Goal: Task Accomplishment & Management: Complete application form

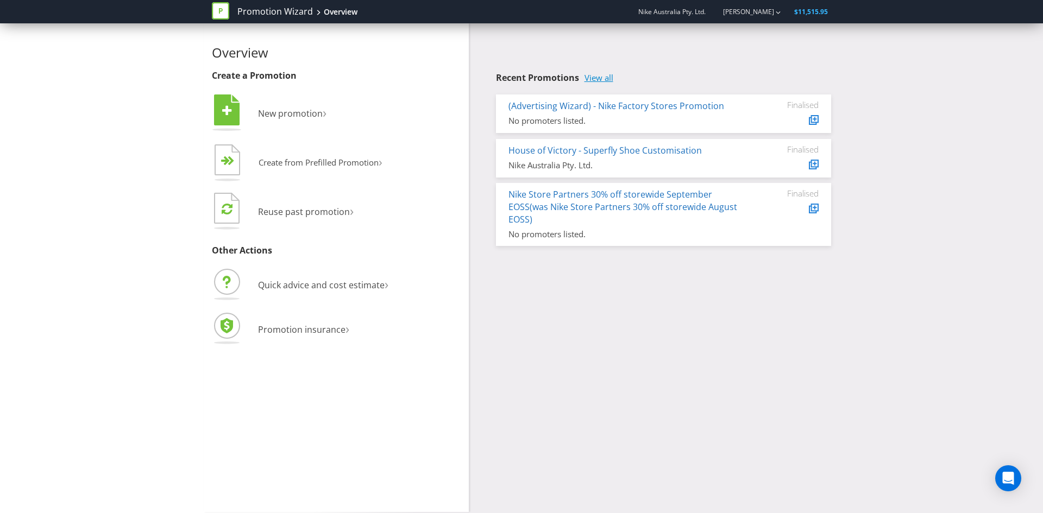
click at [604, 77] on link "View all" at bounding box center [598, 77] width 29 height 9
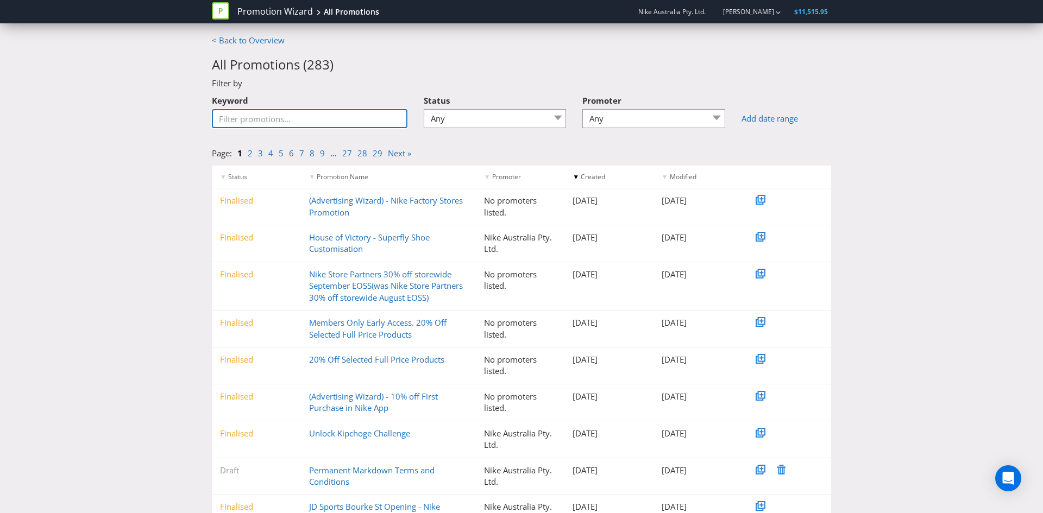
click at [286, 118] on input "Keyword" at bounding box center [310, 118] width 196 height 19
click at [470, 118] on select "Any Draft Under review Unlocked for amendments Amendments submitted Finalised" at bounding box center [495, 118] width 143 height 19
click at [424, 109] on select "Any Draft Under review Unlocked for amendments Amendments submitted Finalised" at bounding box center [495, 118] width 143 height 19
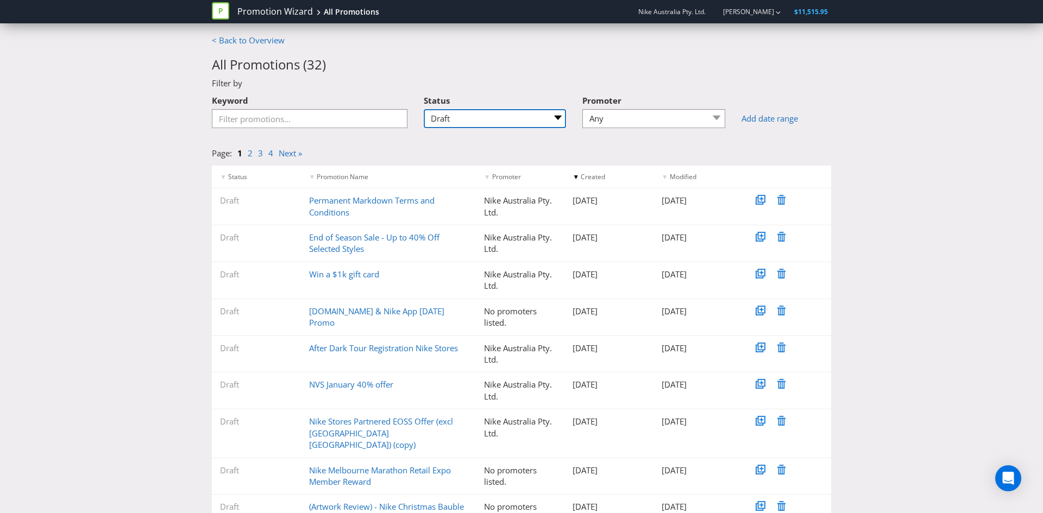
click at [450, 123] on select "Any Draft Under review Unlocked for amendments Amendments submitted Finalised" at bounding box center [495, 118] width 143 height 19
select select "5"
click at [424, 109] on select "Any Draft Under review Unlocked for amendments Amendments submitted Finalised" at bounding box center [495, 118] width 143 height 19
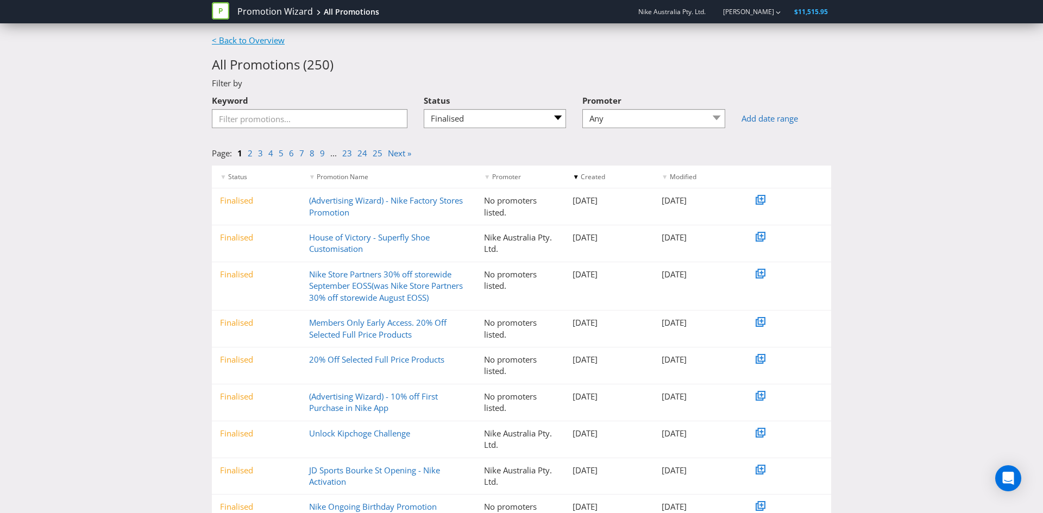
click at [244, 41] on link "< Back to Overview" at bounding box center [248, 40] width 73 height 11
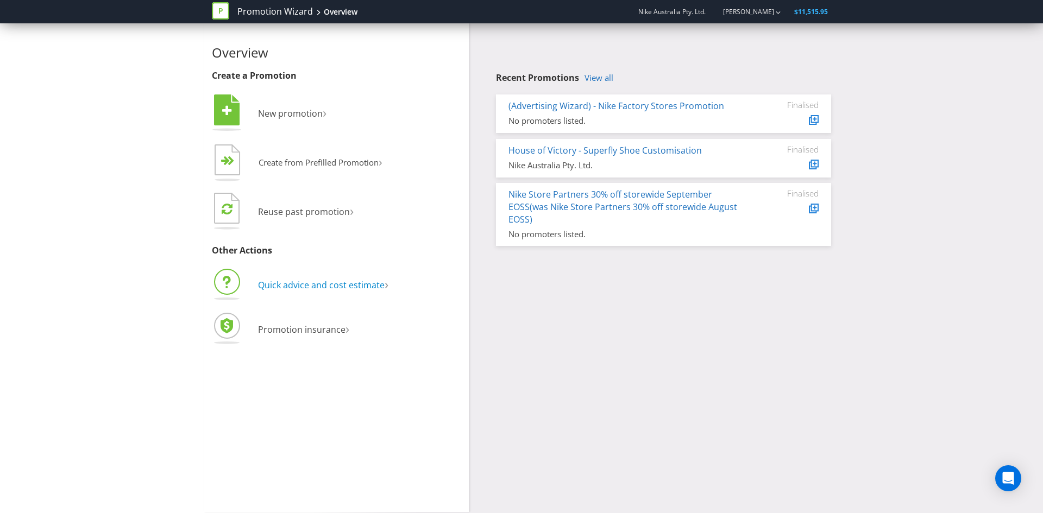
click at [300, 283] on span "Quick advice and cost estimate" at bounding box center [321, 285] width 127 height 12
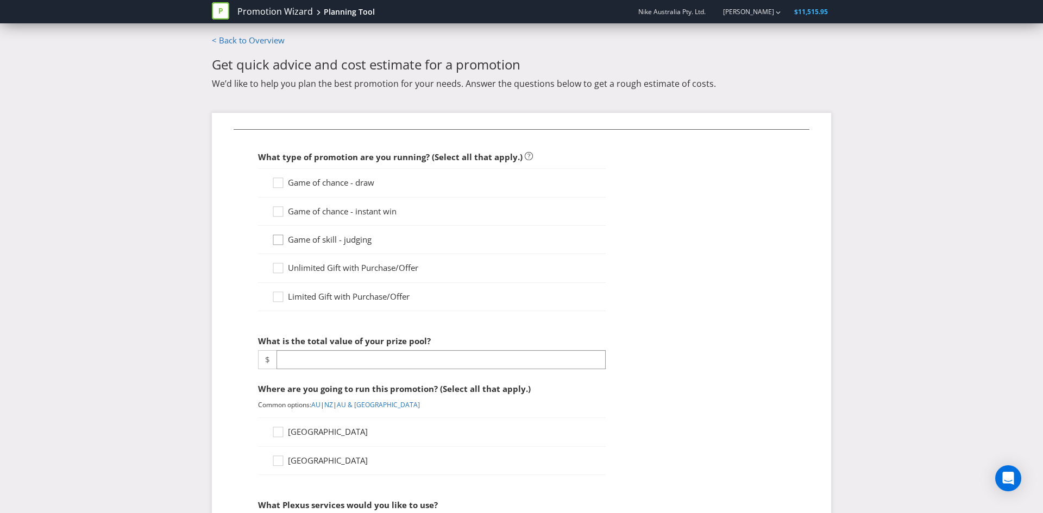
click at [272, 237] on icon at bounding box center [280, 242] width 16 height 16
click at [0, 0] on input "Game of skill - judging" at bounding box center [0, 0] width 0 height 0
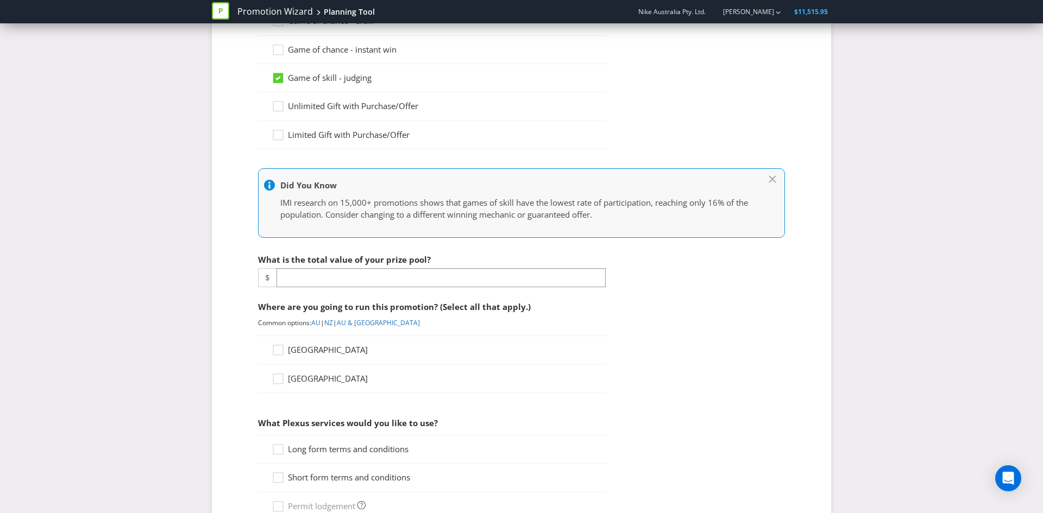
scroll to position [163, 0]
click at [305, 273] on input "number" at bounding box center [440, 276] width 329 height 19
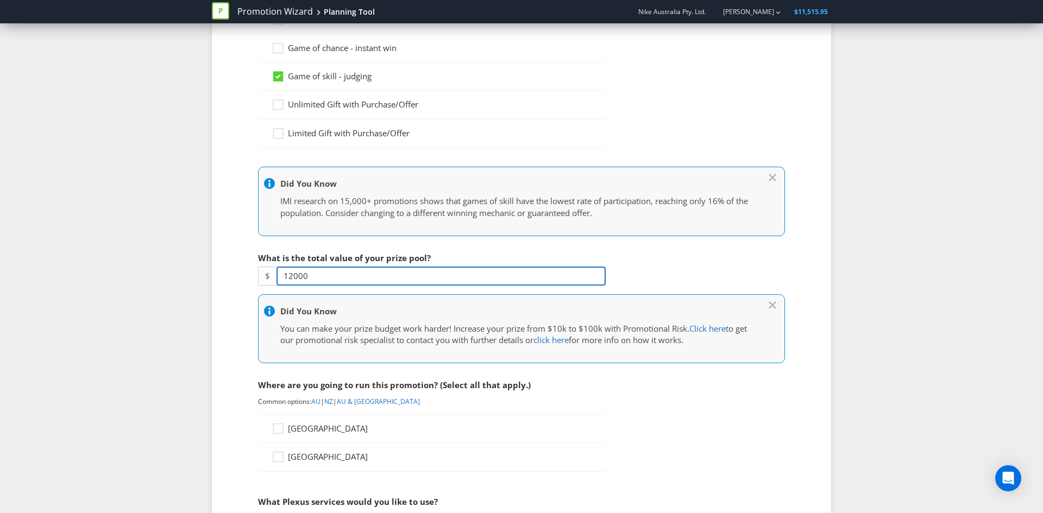
type input "12000"
click at [9, 225] on div "Promotion Wizard Planning Tool Nike Australia Pty. Ltd. [PERSON_NAME] $11,515.9…" at bounding box center [521, 392] width 1043 height 1111
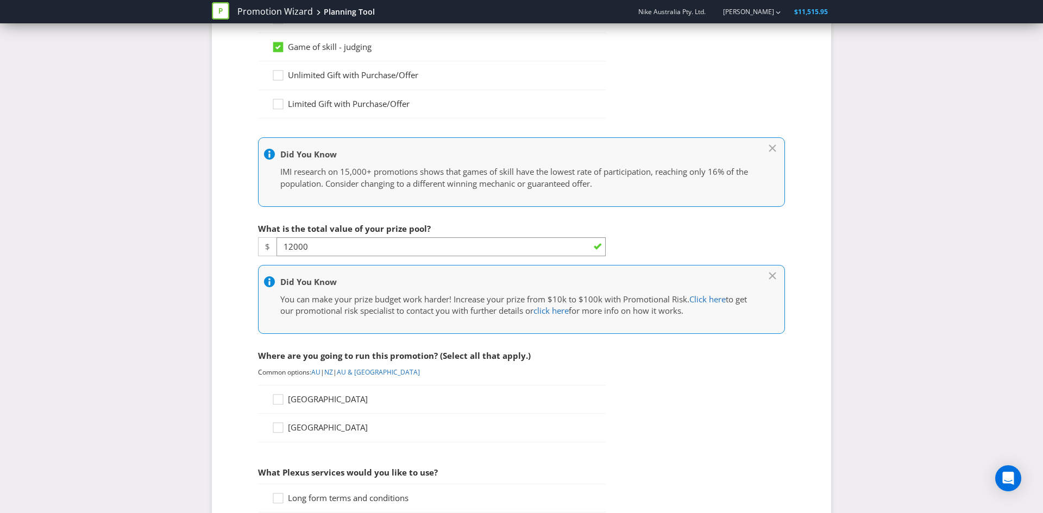
scroll to position [296, 0]
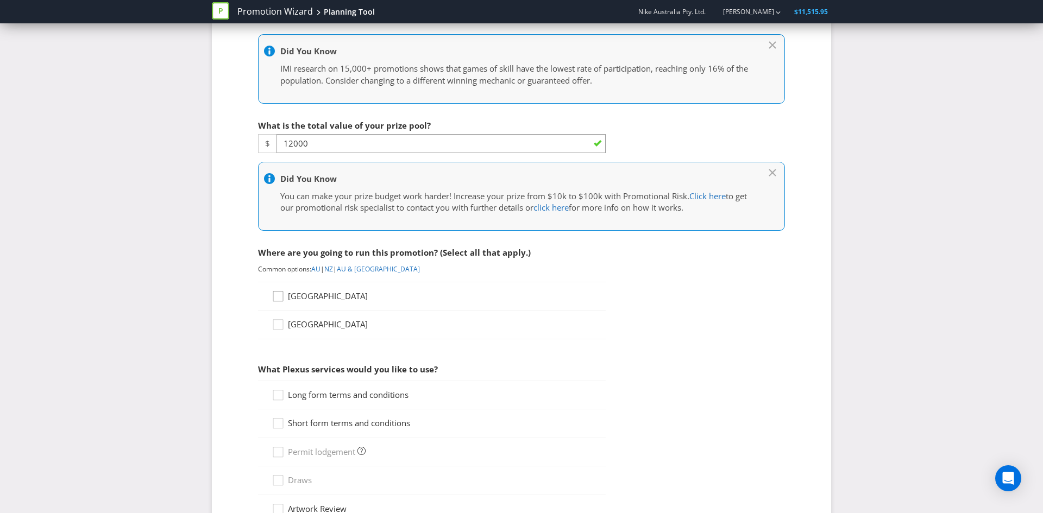
click at [275, 296] on icon at bounding box center [280, 299] width 16 height 16
click at [0, 0] on input "[GEOGRAPHIC_DATA]" at bounding box center [0, 0] width 0 height 0
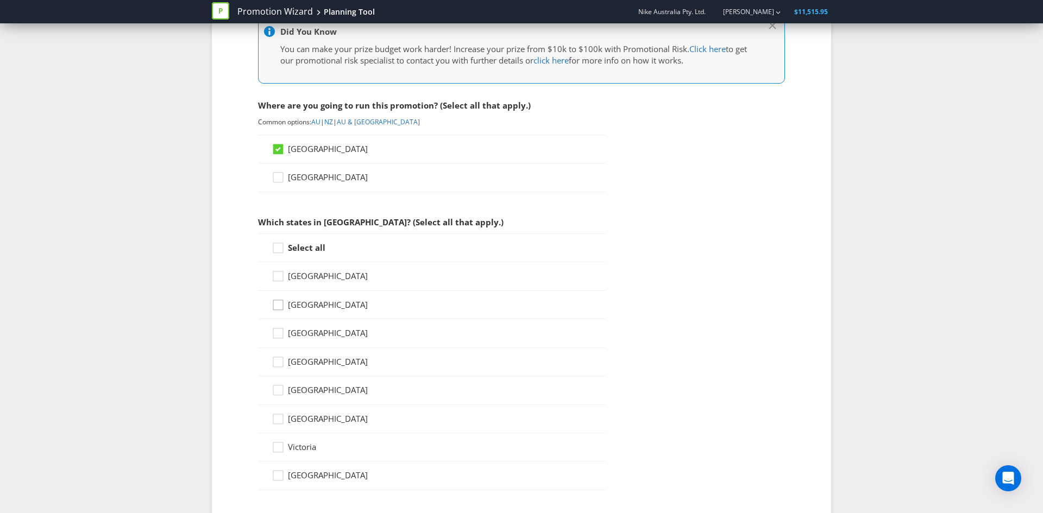
scroll to position [452, 0]
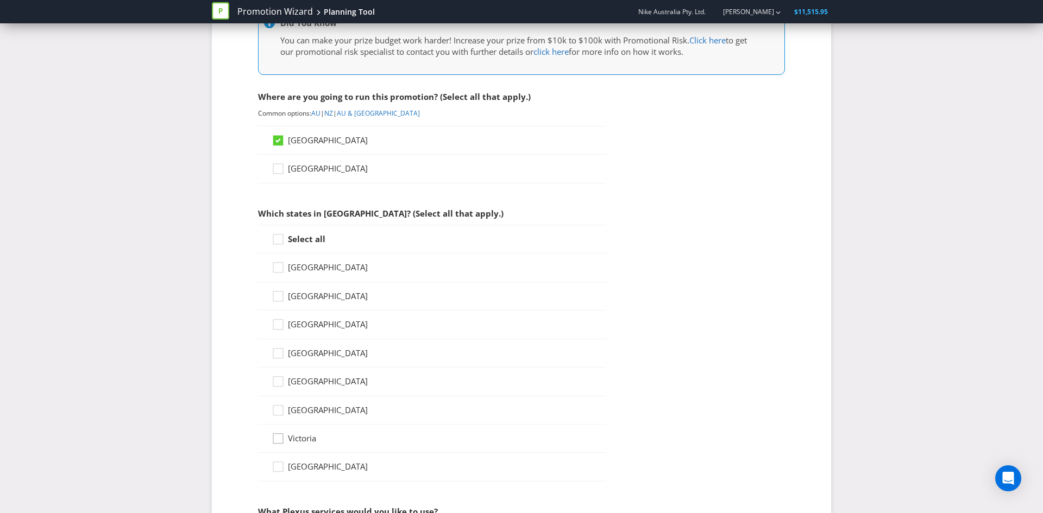
click at [275, 441] on icon at bounding box center [280, 441] width 16 height 16
click at [0, 0] on input "Victoria" at bounding box center [0, 0] width 0 height 0
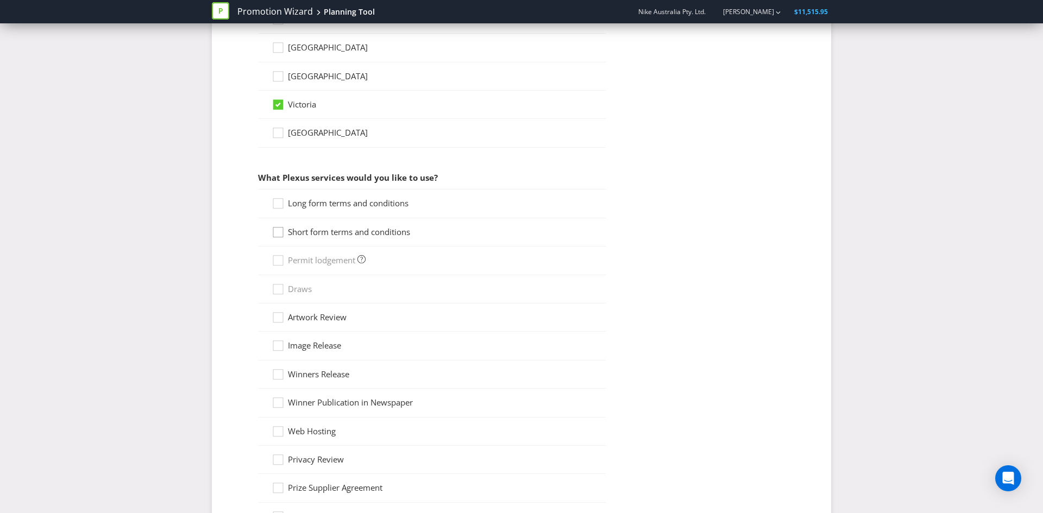
scroll to position [796, 0]
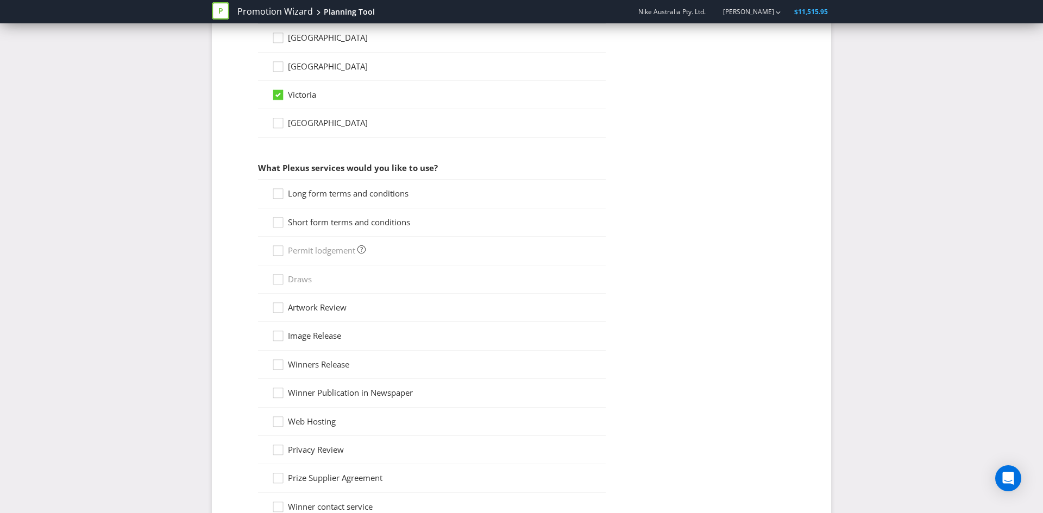
click at [283, 187] on div "Long form terms and conditions" at bounding box center [432, 193] width 348 height 29
click at [283, 196] on icon at bounding box center [278, 194] width 10 height 10
click at [0, 0] on input "Long form terms and conditions" at bounding box center [0, 0] width 0 height 0
click at [280, 225] on icon at bounding box center [280, 225] width 16 height 16
click at [0, 0] on input "Short form terms and conditions" at bounding box center [0, 0] width 0 height 0
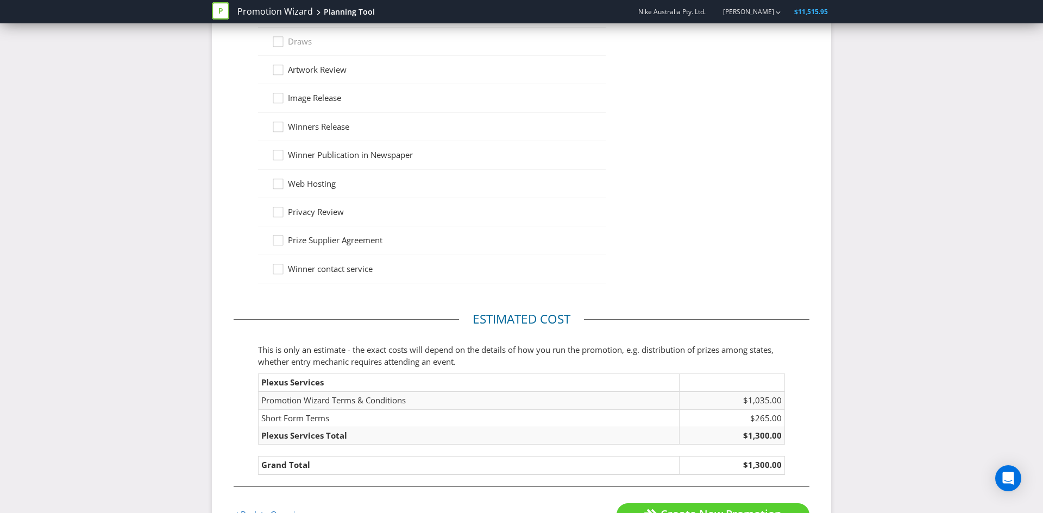
scroll to position [1079, 0]
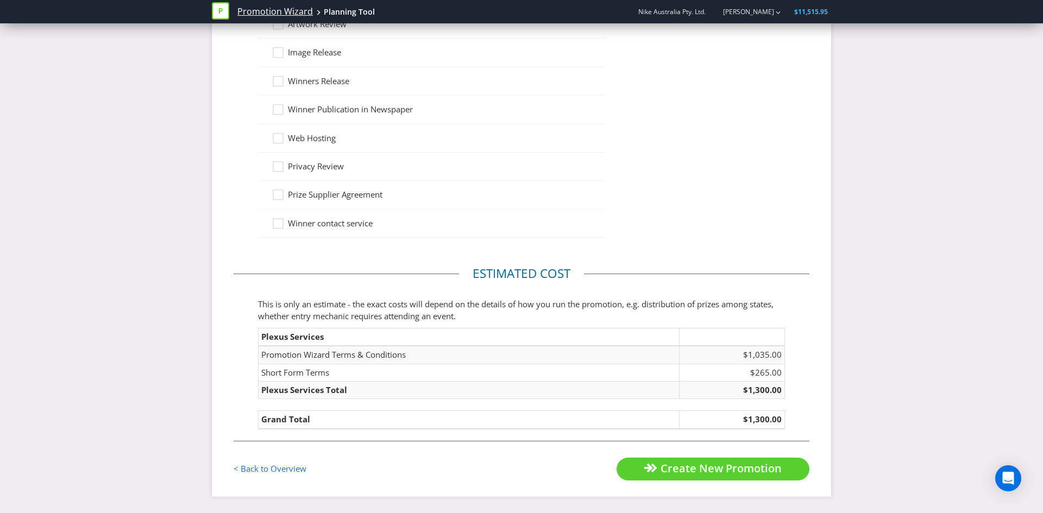
click at [272, 13] on link "Promotion Wizard" at bounding box center [274, 11] width 75 height 12
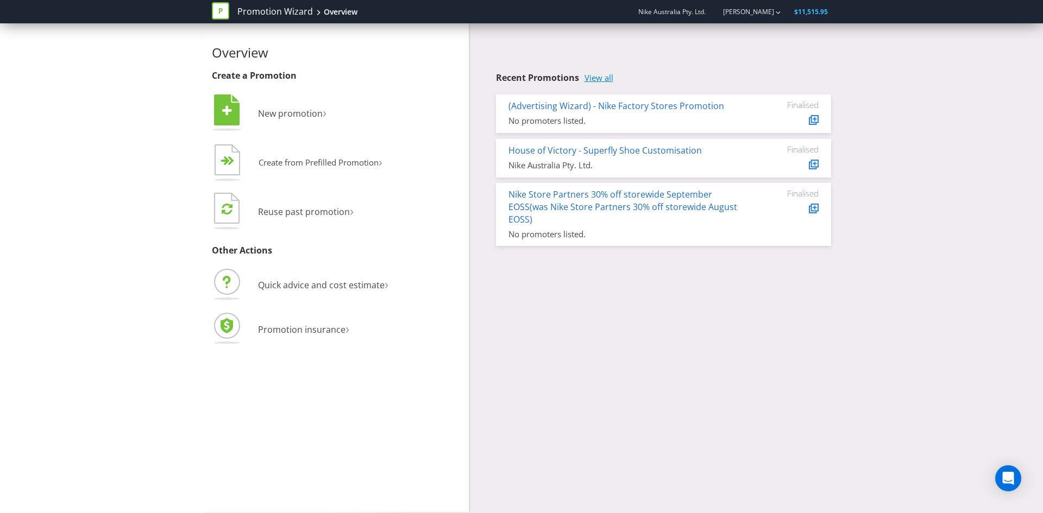
click at [606, 78] on link "View all" at bounding box center [598, 77] width 29 height 9
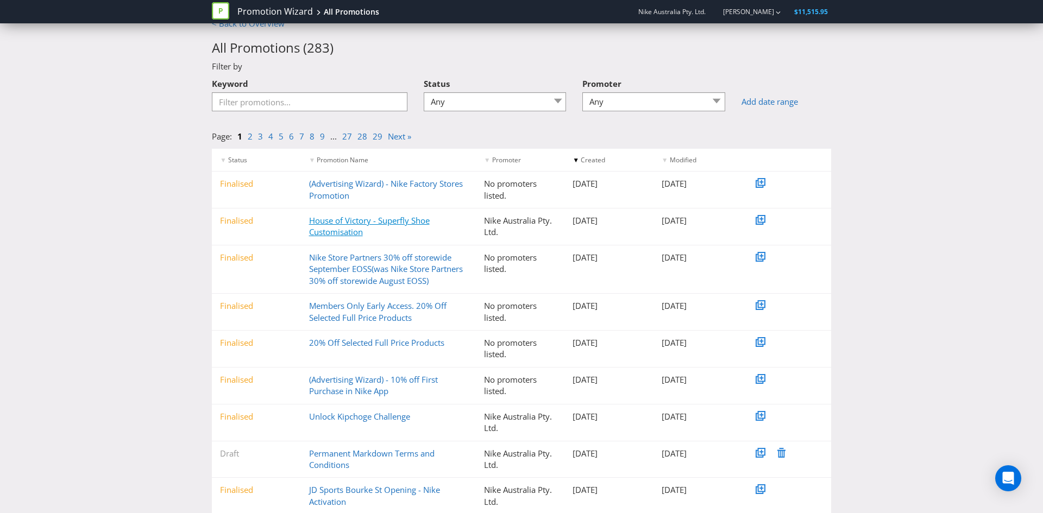
scroll to position [16, 0]
click at [340, 221] on link "House of Victory - Superfly Shoe Customisation" at bounding box center [369, 227] width 121 height 22
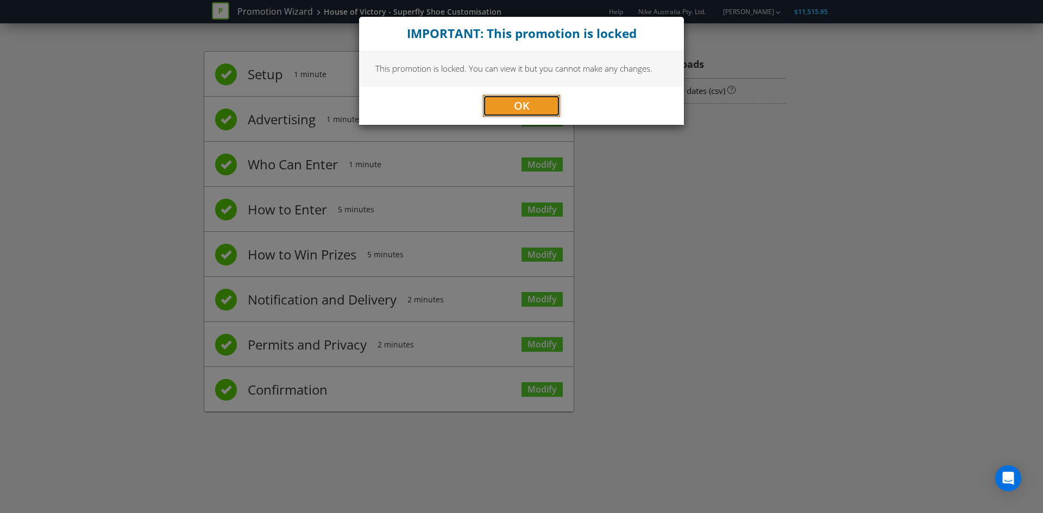
click at [516, 104] on span "OK" at bounding box center [522, 105] width 16 height 15
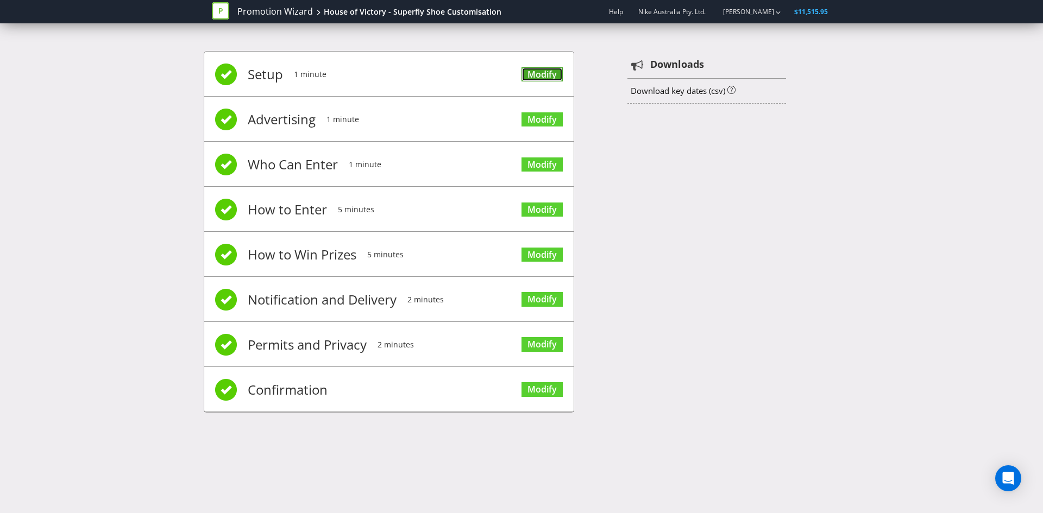
click at [539, 75] on link "Modify" at bounding box center [541, 74] width 41 height 15
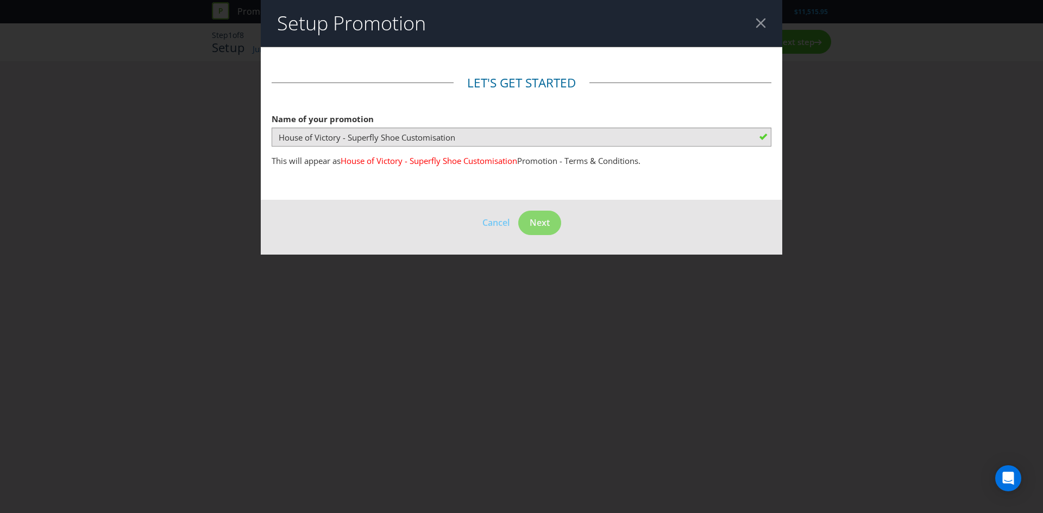
click at [760, 27] on div at bounding box center [760, 23] width 10 height 10
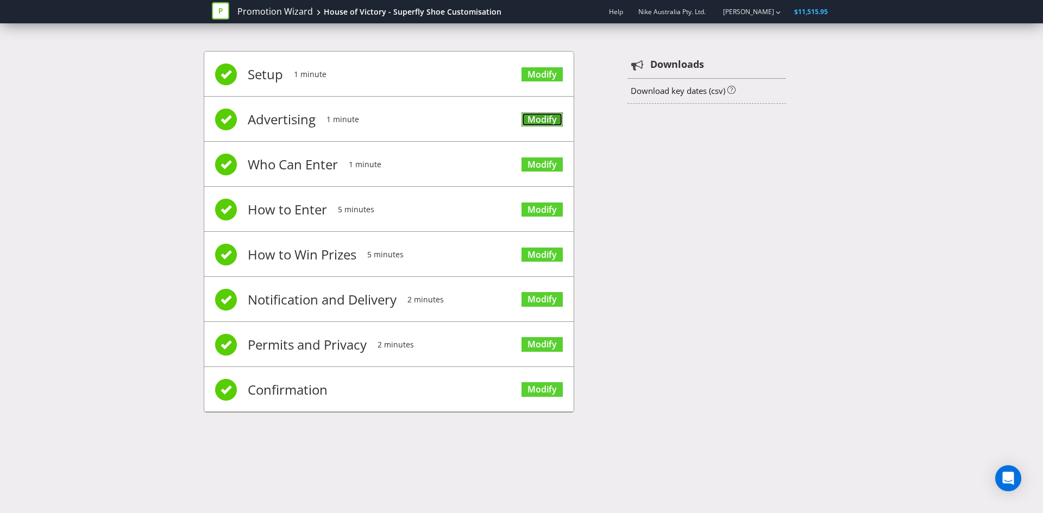
click at [537, 115] on link "Modify" at bounding box center [541, 119] width 41 height 15
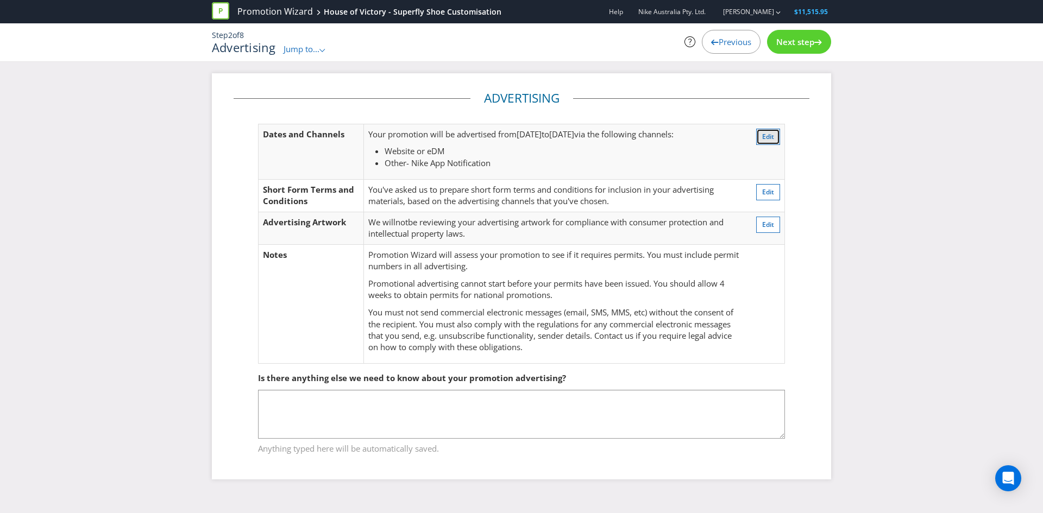
click at [768, 142] on button "Edit" at bounding box center [768, 137] width 24 height 16
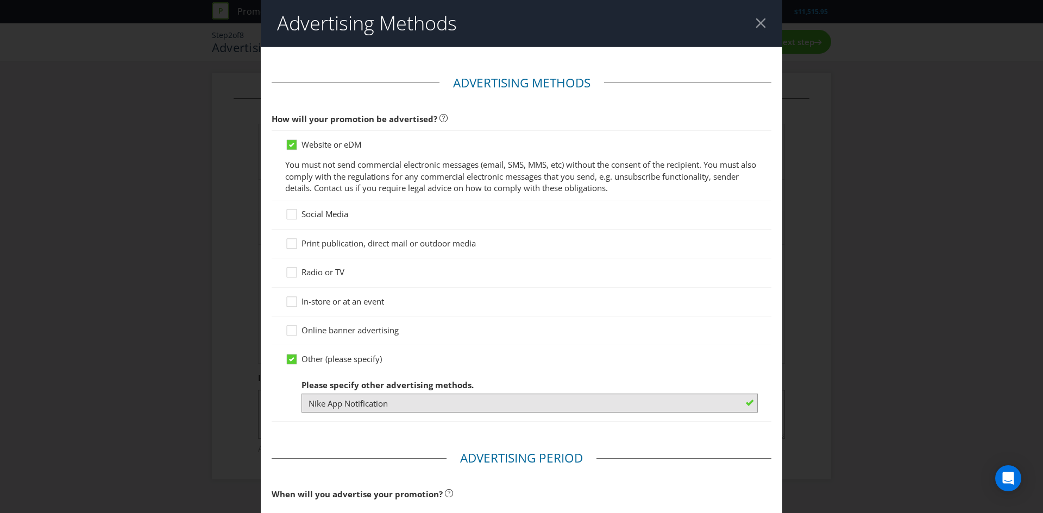
click at [759, 24] on div at bounding box center [760, 23] width 10 height 10
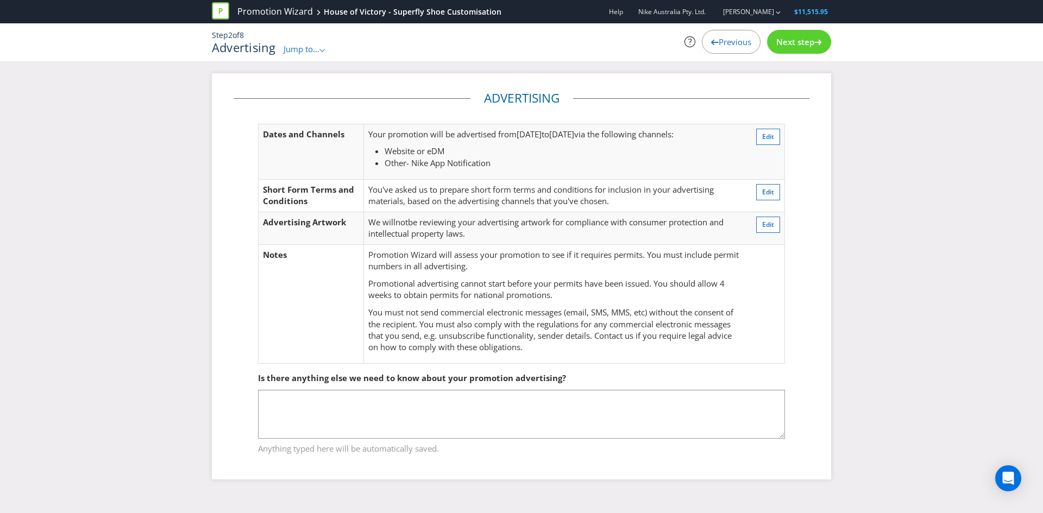
click at [327, 56] on div "Step 2 of 8 Advertising Jump to... .st0{fill-rule:evenodd;clip-rule:evenodd;} P…" at bounding box center [521, 42] width 635 height 38
click at [319, 52] on span "Jump to..." at bounding box center [301, 48] width 36 height 11
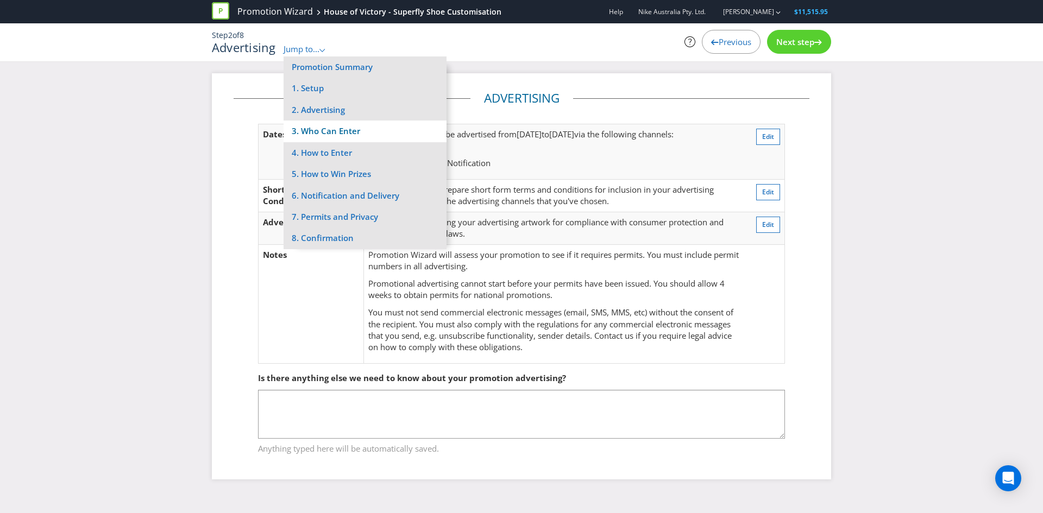
click at [325, 133] on li "3. Who Can Enter" at bounding box center [364, 131] width 163 height 21
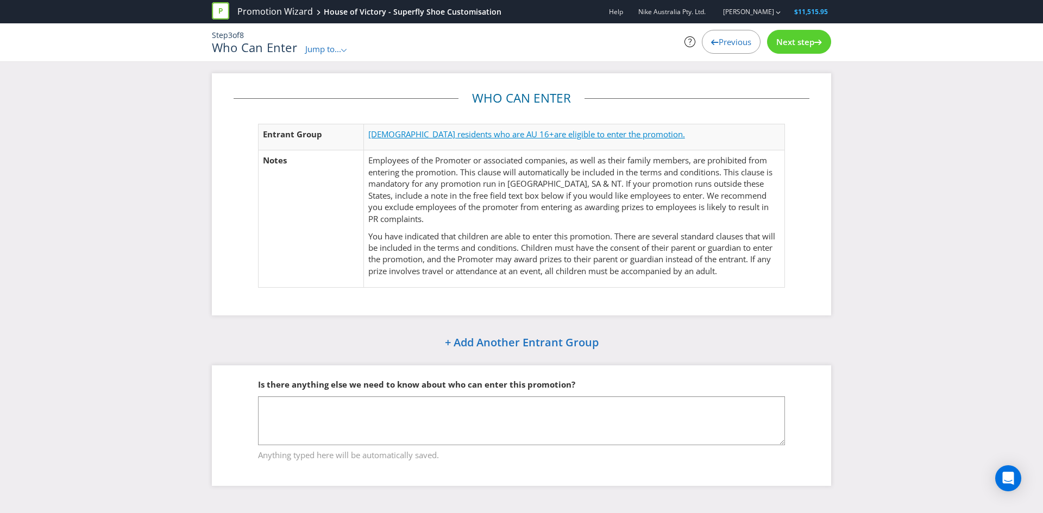
click at [447, 137] on span "[DEMOGRAPHIC_DATA] residents who are AU 16+" at bounding box center [461, 134] width 186 height 11
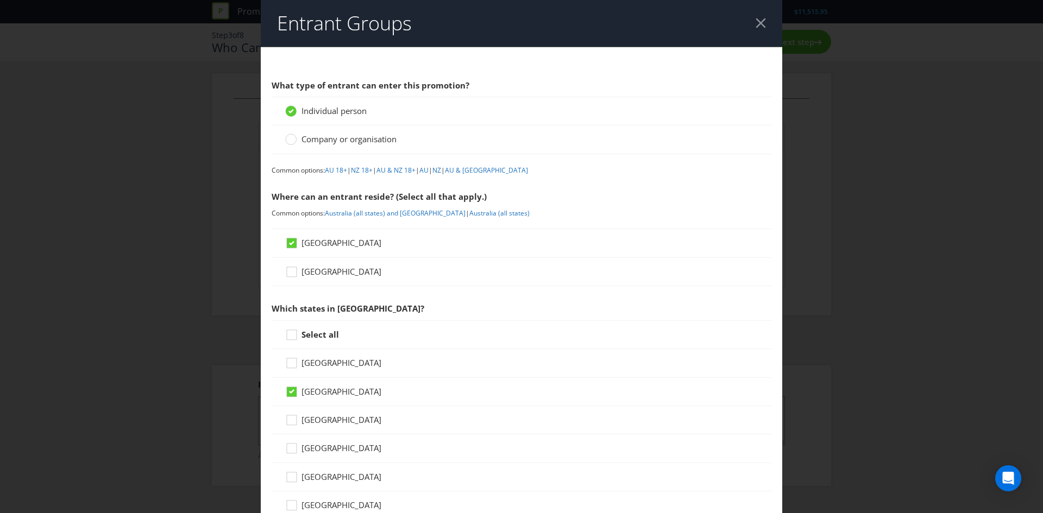
click at [759, 31] on header "Entrant Groups" at bounding box center [521, 23] width 521 height 47
click at [762, 22] on div at bounding box center [760, 23] width 10 height 10
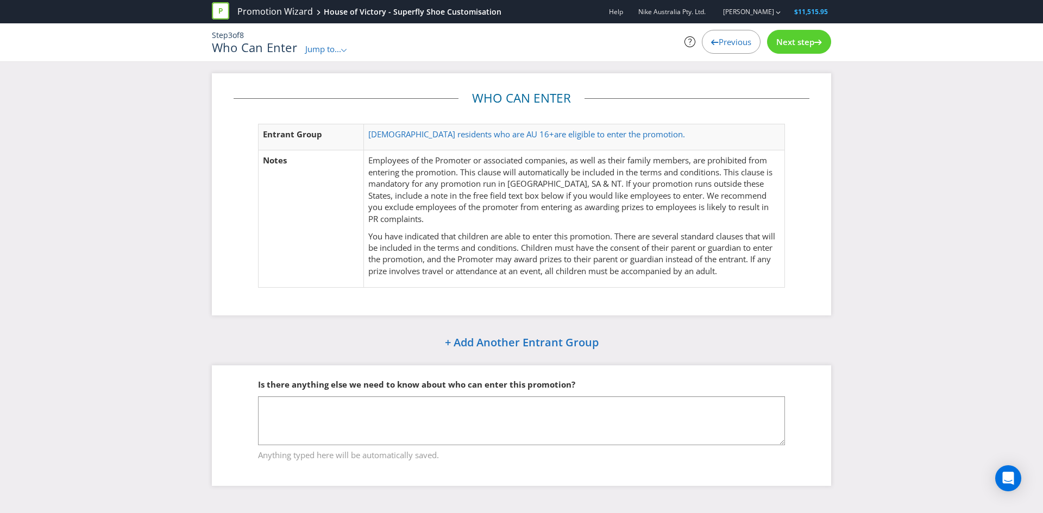
click at [820, 40] on icon at bounding box center [818, 42] width 8 height 5
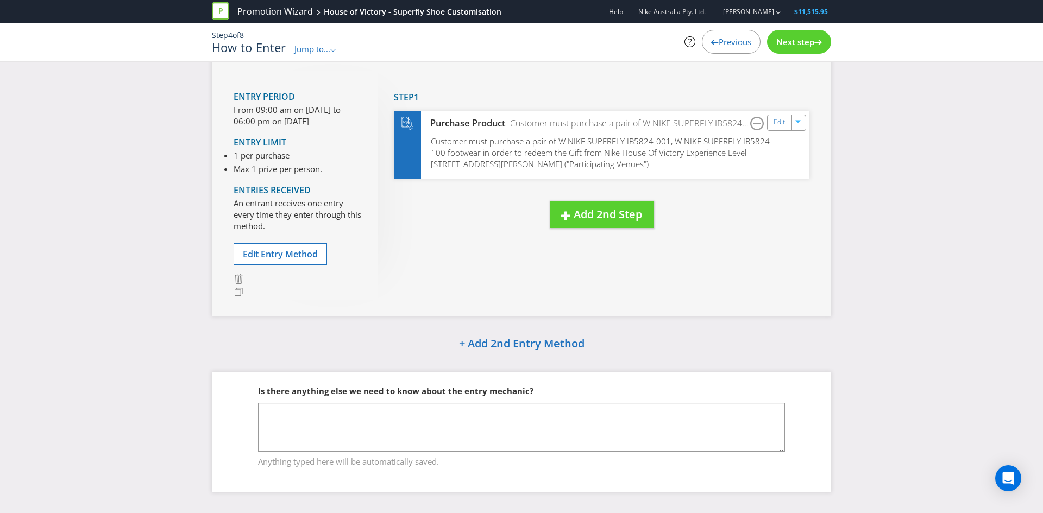
scroll to position [72, 0]
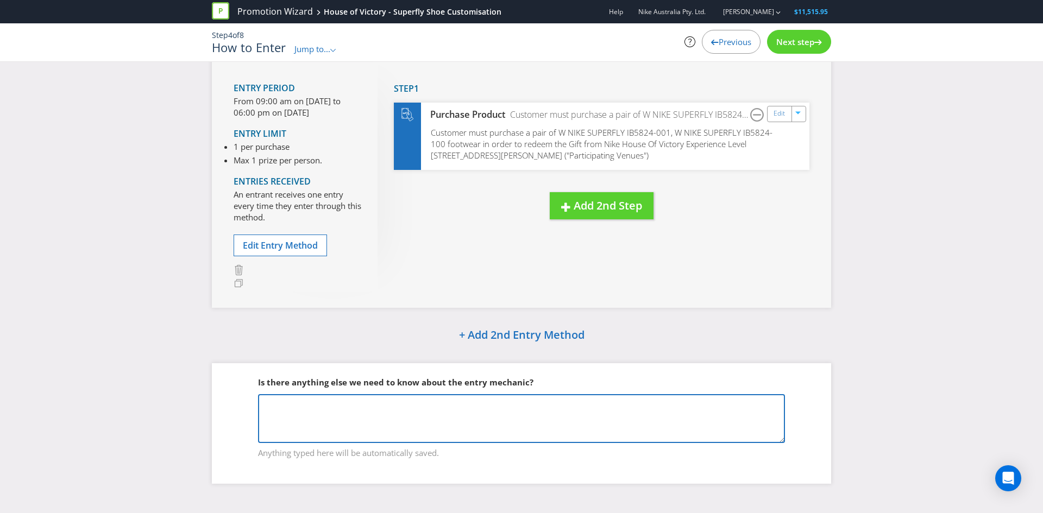
click at [302, 421] on textarea at bounding box center [521, 418] width 527 height 49
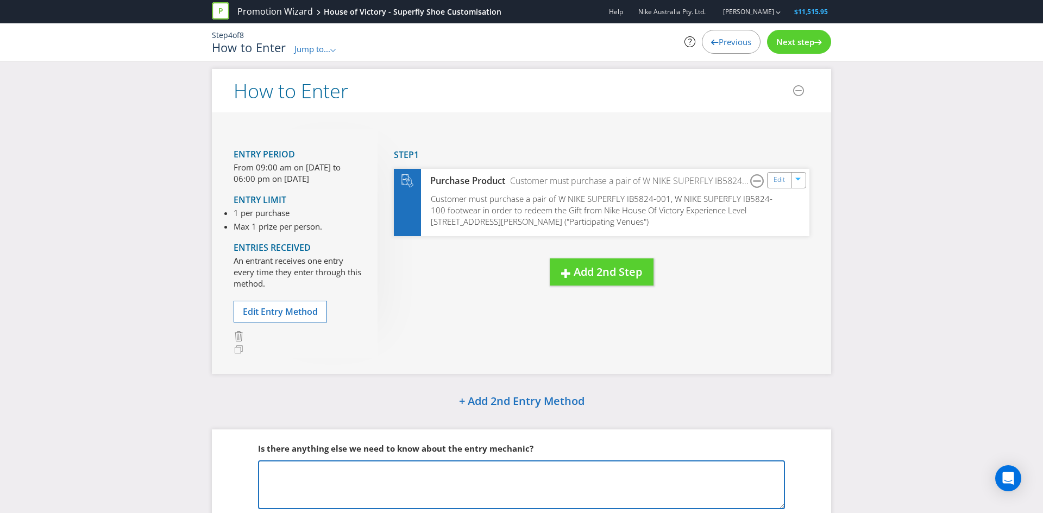
scroll to position [0, 0]
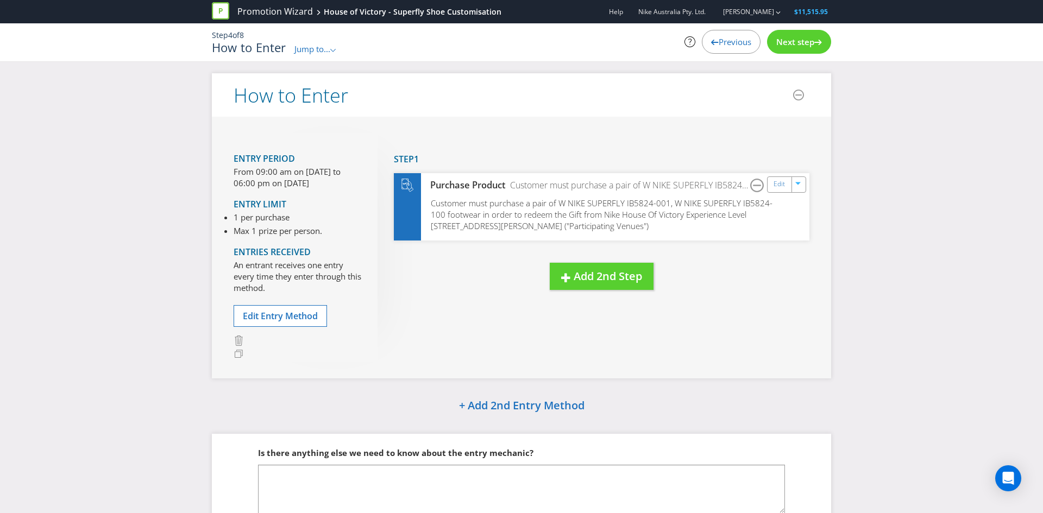
click at [314, 44] on span "Jump to..." at bounding box center [312, 48] width 36 height 11
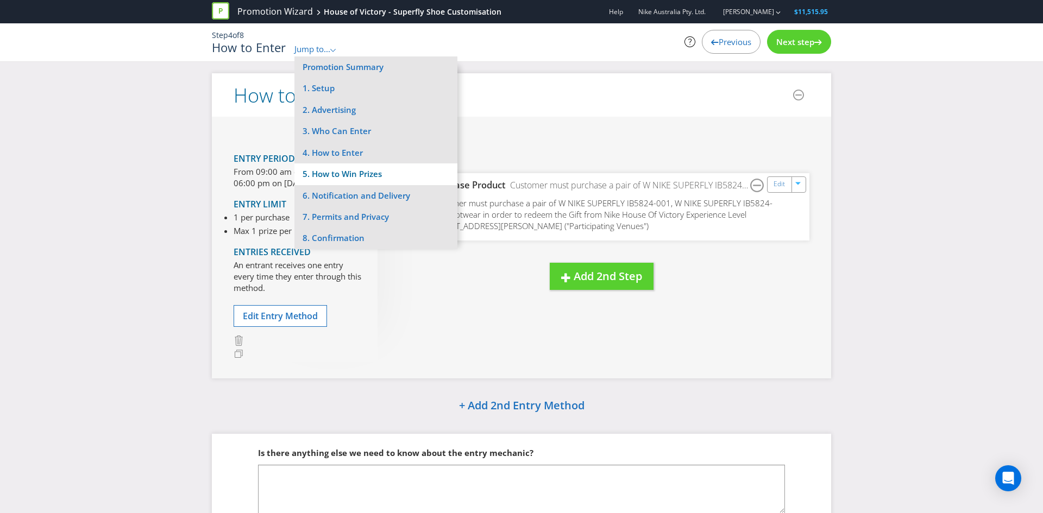
click at [345, 175] on li "5. How to Win Prizes" at bounding box center [375, 173] width 163 height 21
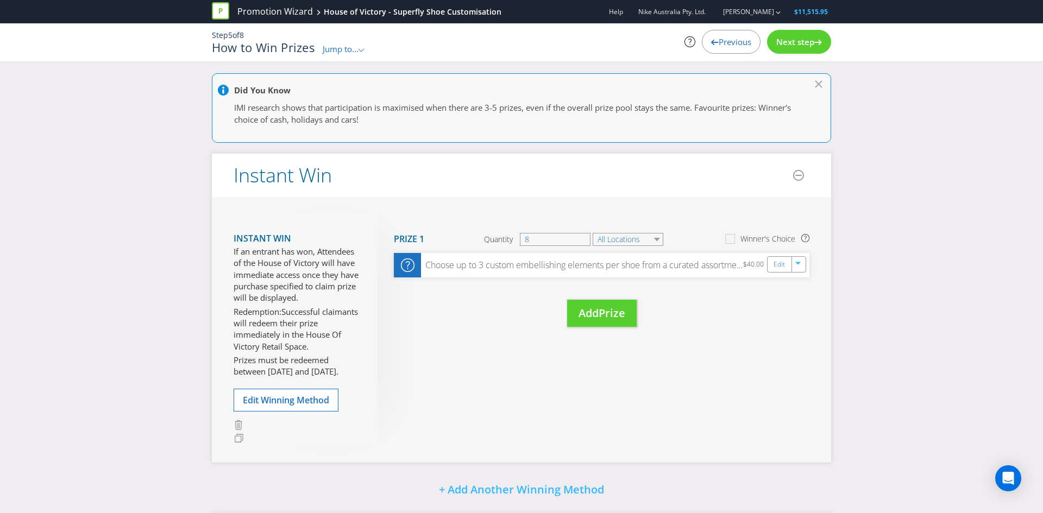
click at [361, 46] on div ".st0{fill-rule:evenodd;clip-rule:evenodd;}" at bounding box center [361, 48] width 7 height 11
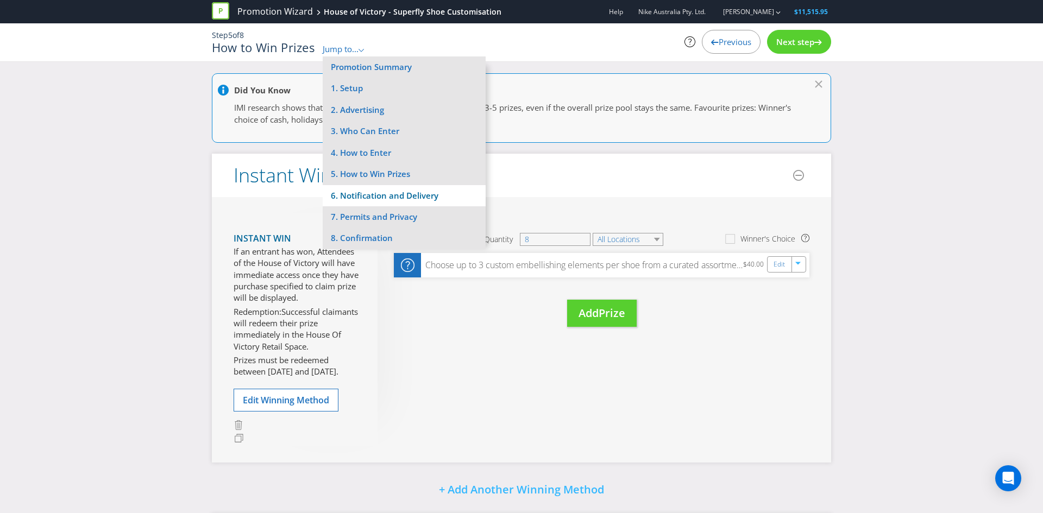
click at [369, 192] on li "6. Notification and Delivery" at bounding box center [404, 195] width 163 height 21
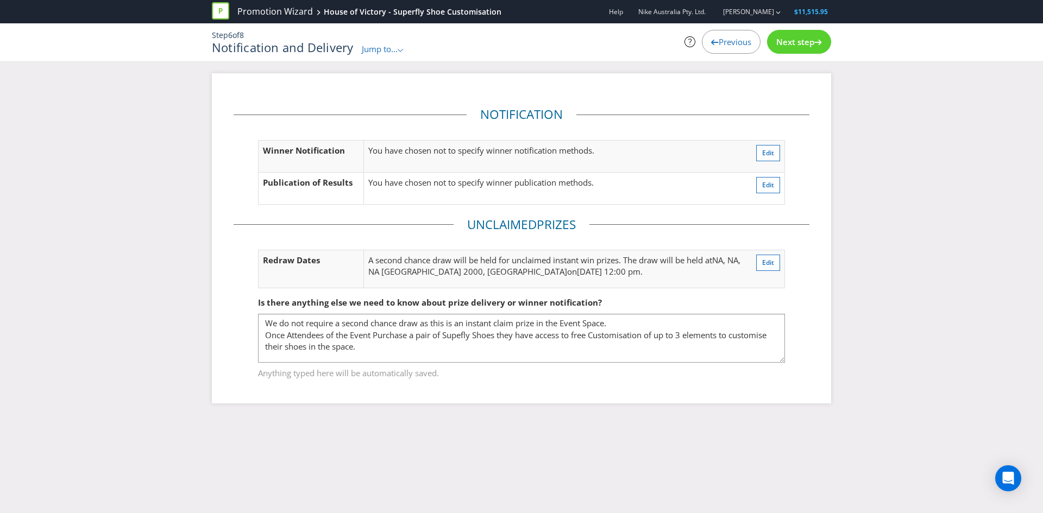
click at [767, 138] on fieldset "Notification Winner Notification You have chosen not to specify winner notifica…" at bounding box center [522, 161] width 576 height 110
click at [765, 155] on span "Edit" at bounding box center [768, 152] width 12 height 9
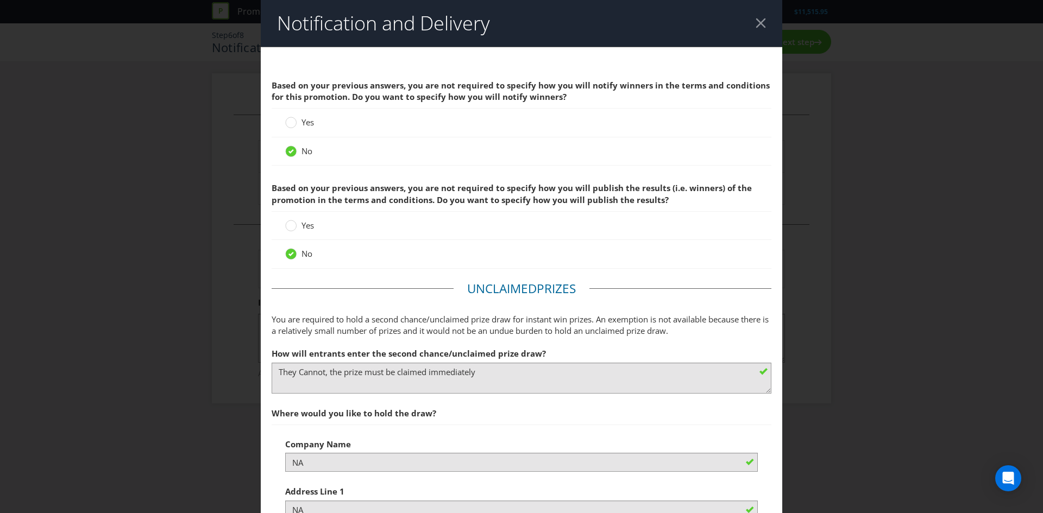
click at [767, 21] on header "Notification and Delivery" at bounding box center [521, 23] width 521 height 47
click at [757, 23] on div at bounding box center [760, 23] width 10 height 10
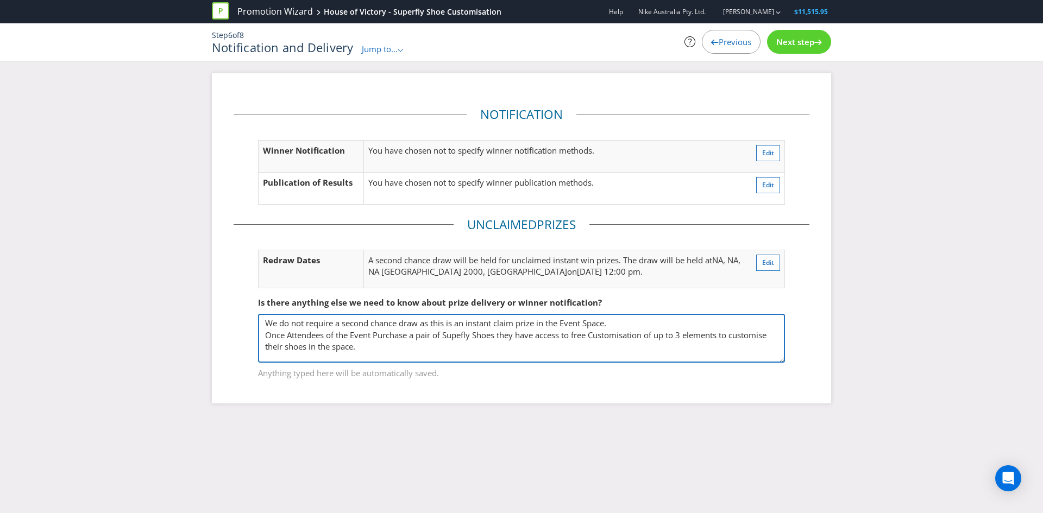
drag, startPoint x: 397, startPoint y: 342, endPoint x: 263, endPoint y: 338, distance: 133.6
click at [263, 338] on textarea "We do not require a second chance draw as this is an instant claim prize in the…" at bounding box center [521, 338] width 527 height 49
click at [377, 348] on textarea "We do not require a second chance draw as this is an instant claim prize in the…" at bounding box center [521, 338] width 527 height 49
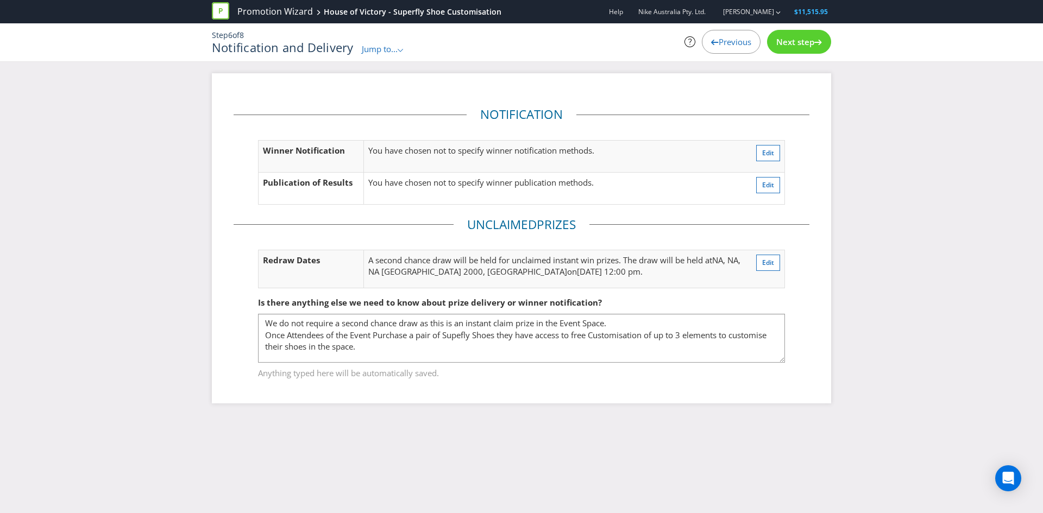
click at [384, 44] on span "Jump to..." at bounding box center [380, 48] width 36 height 11
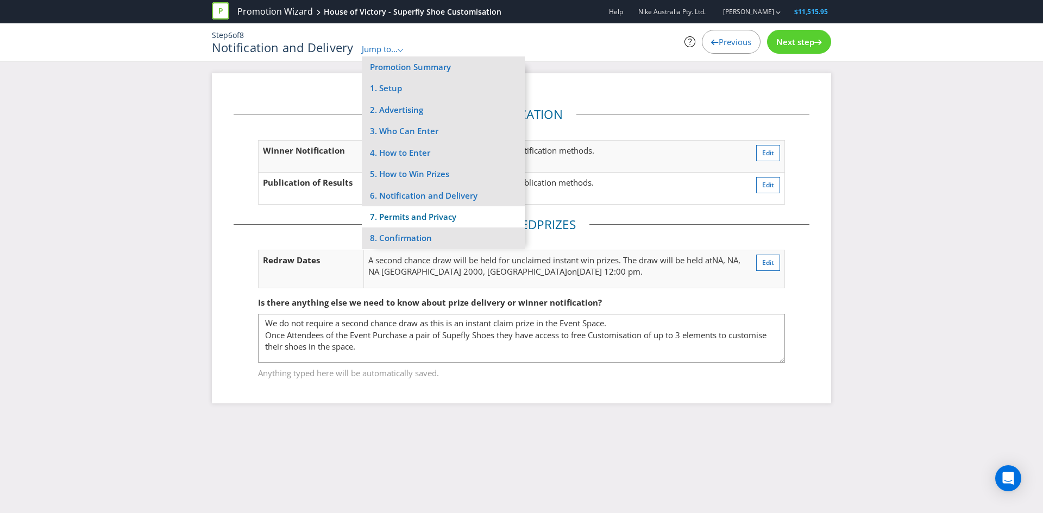
click at [414, 216] on li "7. Permits and Privacy" at bounding box center [443, 216] width 163 height 21
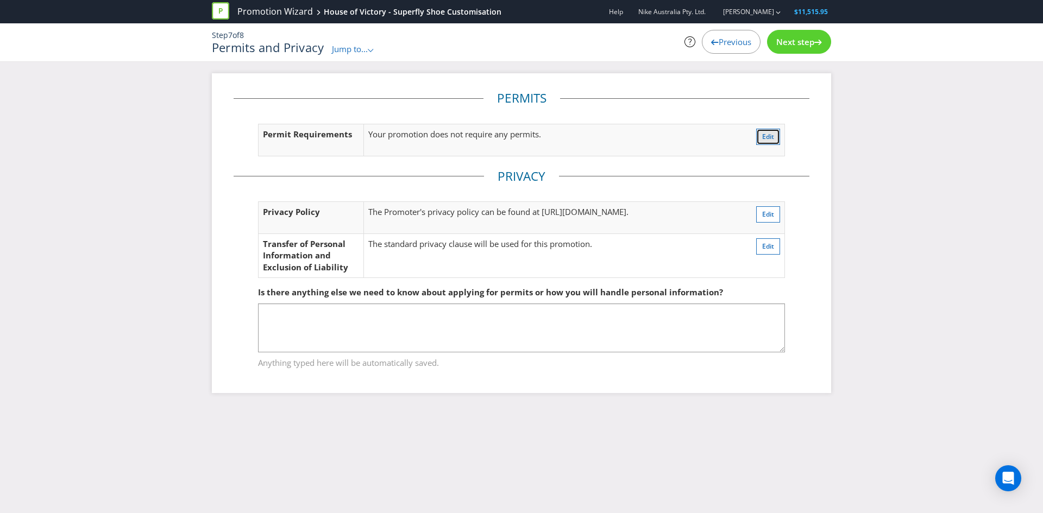
click at [763, 132] on span "Edit" at bounding box center [768, 136] width 12 height 9
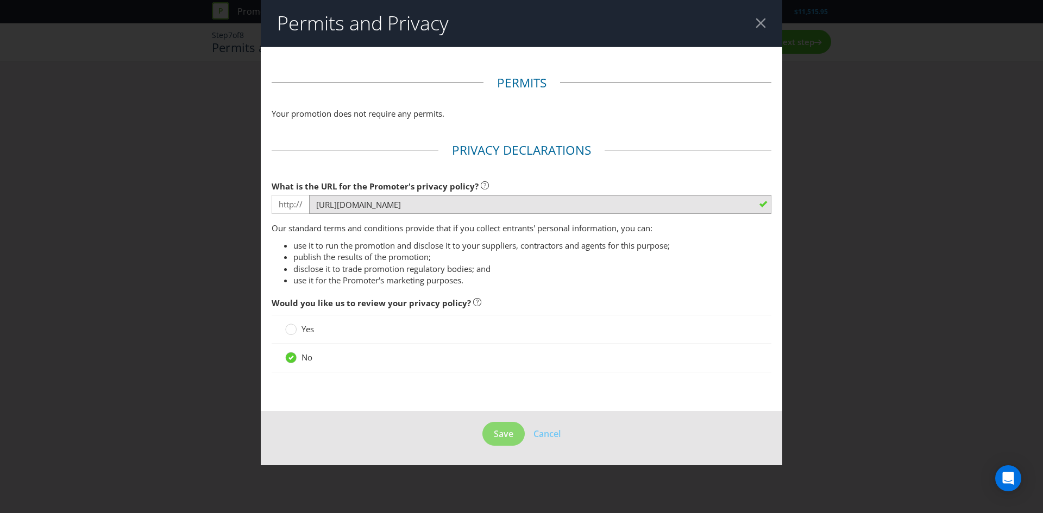
click at [763, 23] on div at bounding box center [760, 23] width 10 height 10
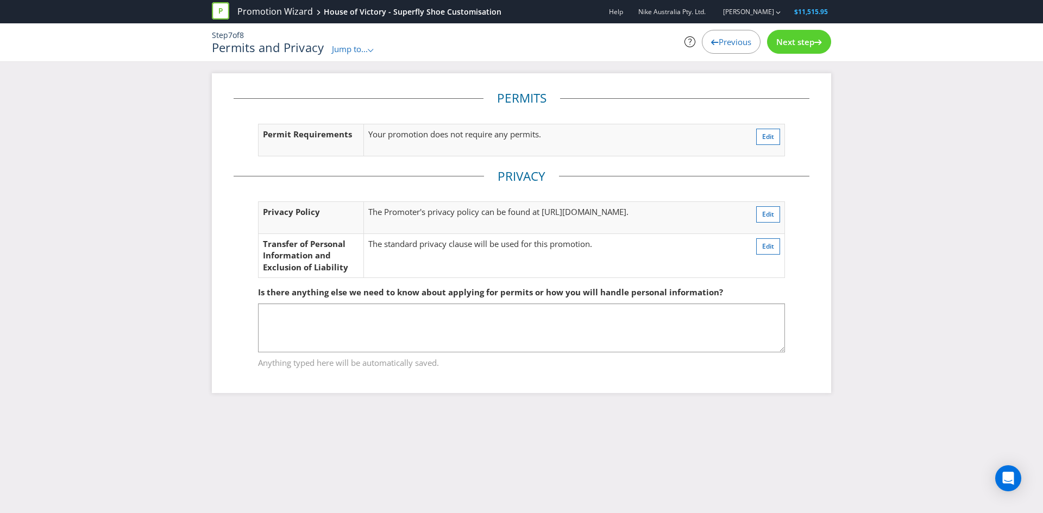
click at [369, 54] on div "Jump to... .st0{fill-rule:evenodd;clip-rule:evenodd;}" at bounding box center [353, 48] width 42 height 11
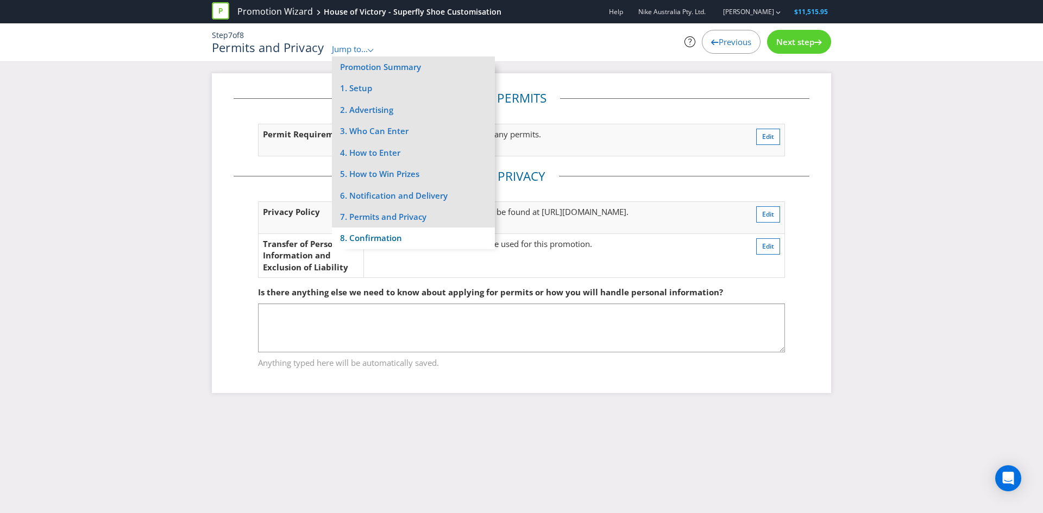
click at [401, 239] on li "8. Confirmation" at bounding box center [413, 238] width 163 height 21
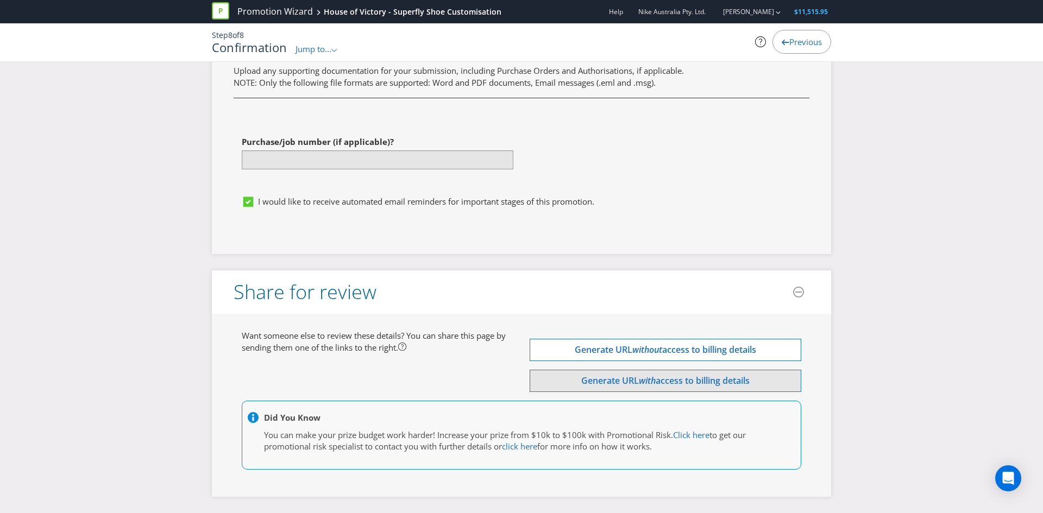
scroll to position [3063, 0]
click at [305, 3] on div "Promotion Wizard House of Victory - Superfly Shoe Customisation" at bounding box center [361, 11] width 298 height 23
click at [298, 10] on link "Promotion Wizard" at bounding box center [274, 11] width 75 height 12
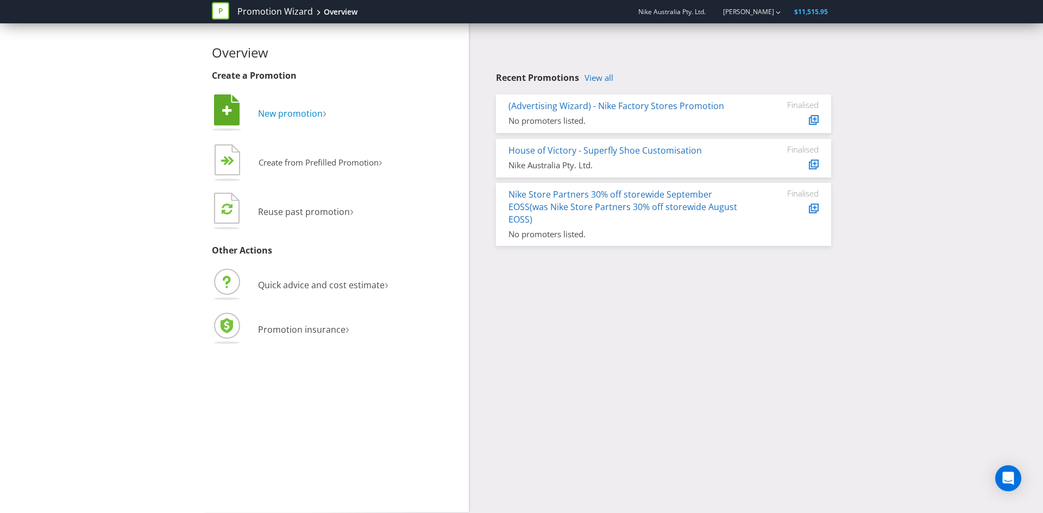
click at [281, 110] on span "New promotion" at bounding box center [290, 114] width 65 height 12
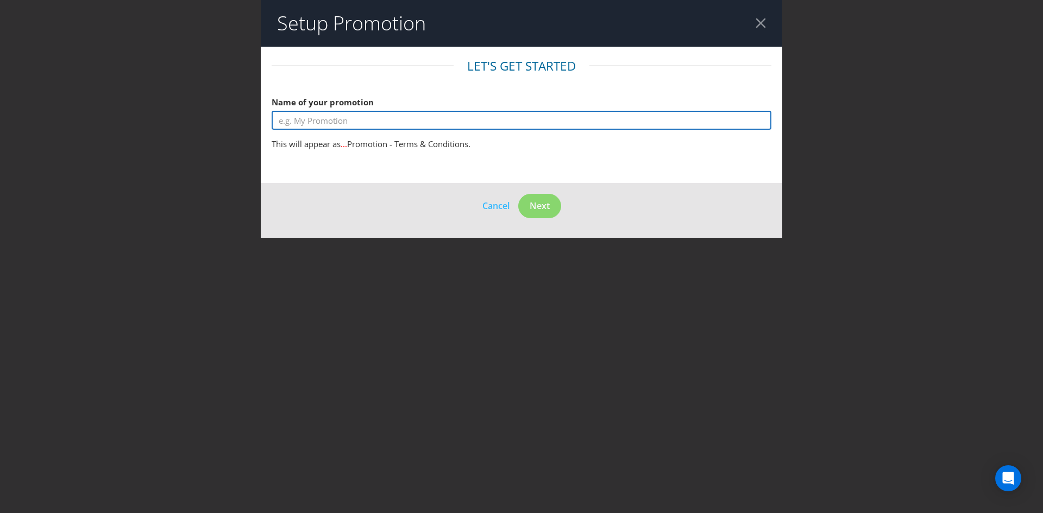
click at [425, 119] on input "text" at bounding box center [522, 120] width 500 height 19
type input "Vomero Premium Launch Event"
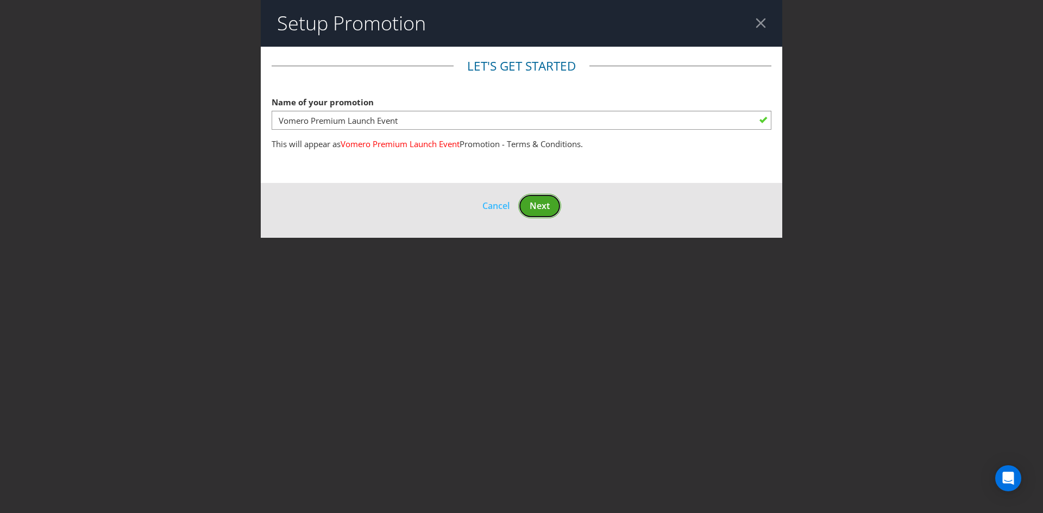
click at [532, 205] on span "Next" at bounding box center [539, 206] width 20 height 12
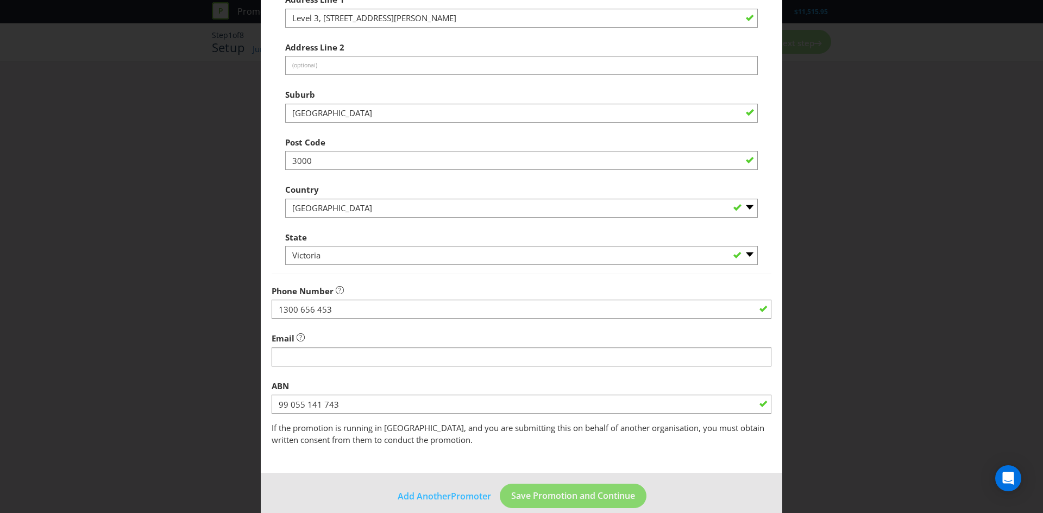
scroll to position [196, 0]
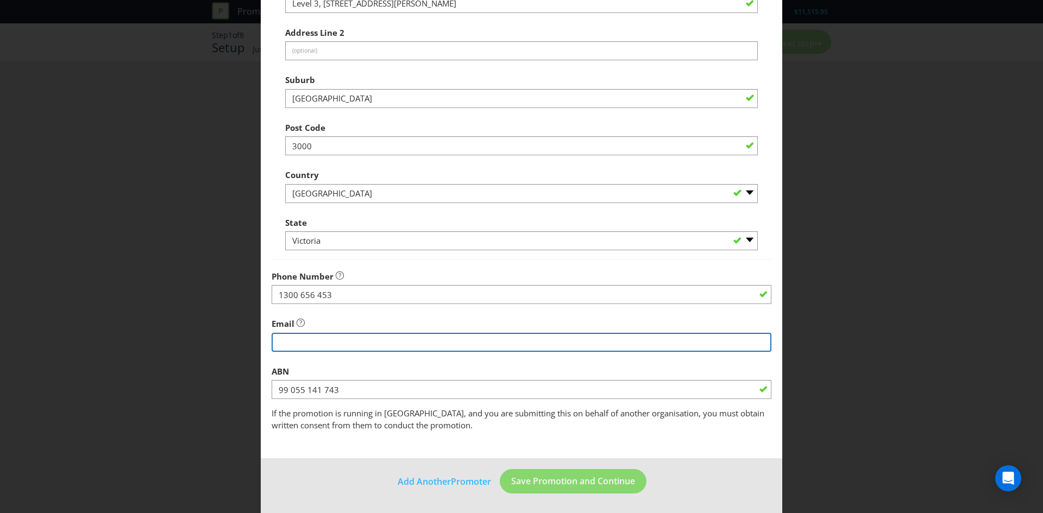
click at [289, 339] on input "string" at bounding box center [522, 342] width 500 height 19
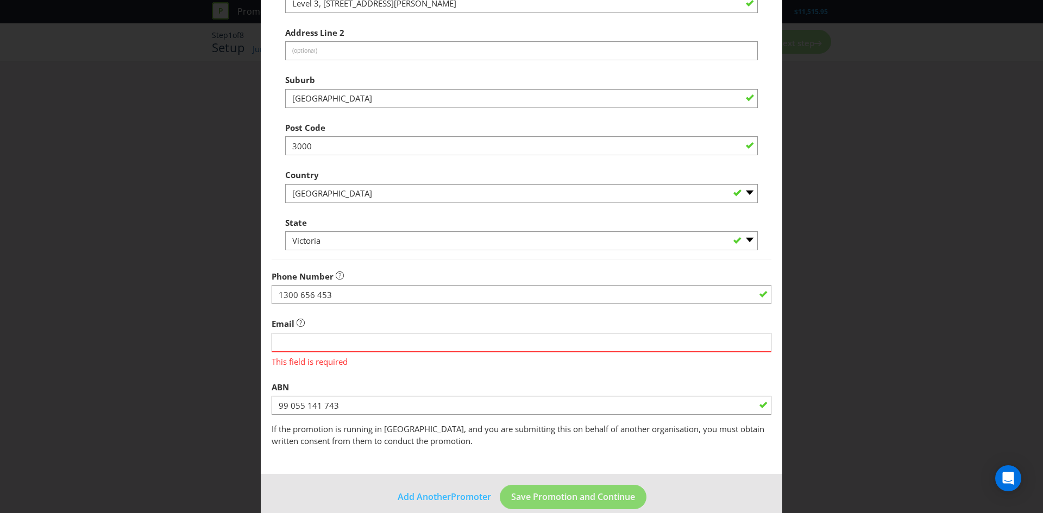
click at [471, 317] on div "Email This field is required" at bounding box center [522, 340] width 500 height 55
click at [559, 489] on button "Save Promotion and Continue" at bounding box center [573, 497] width 147 height 24
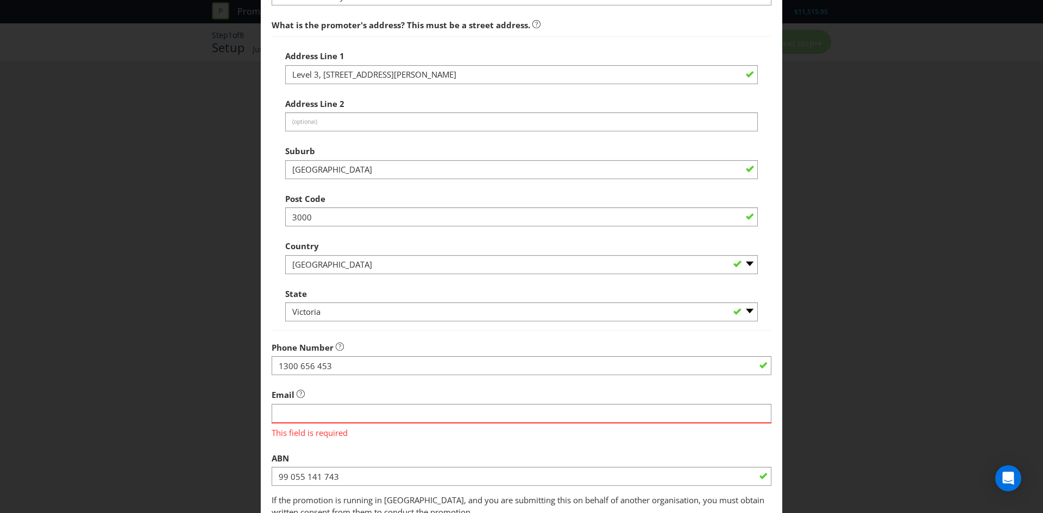
scroll to position [122, 0]
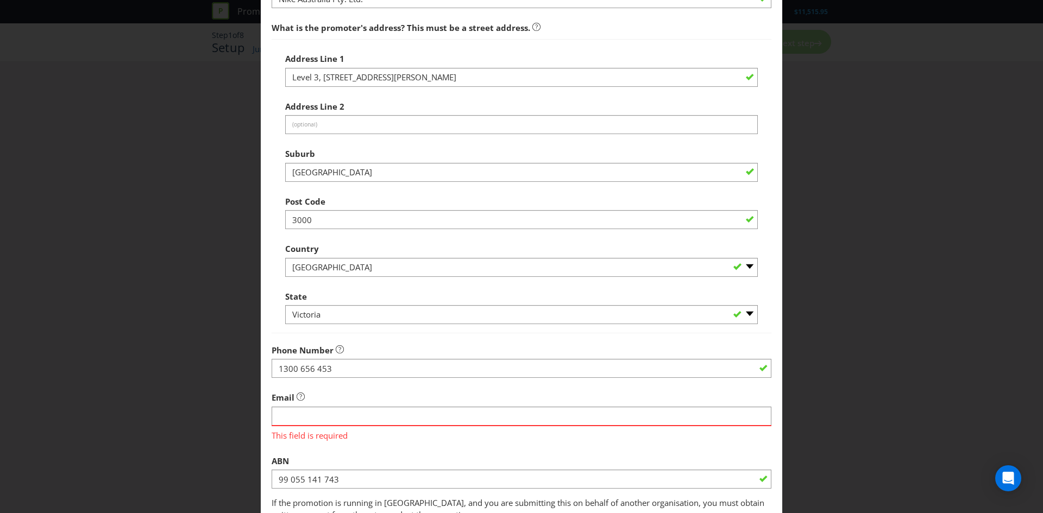
click at [117, 197] on div "Add Promoter Promoter Information Company Name Nike Australia Pty. Ltd. What is…" at bounding box center [521, 256] width 1043 height 513
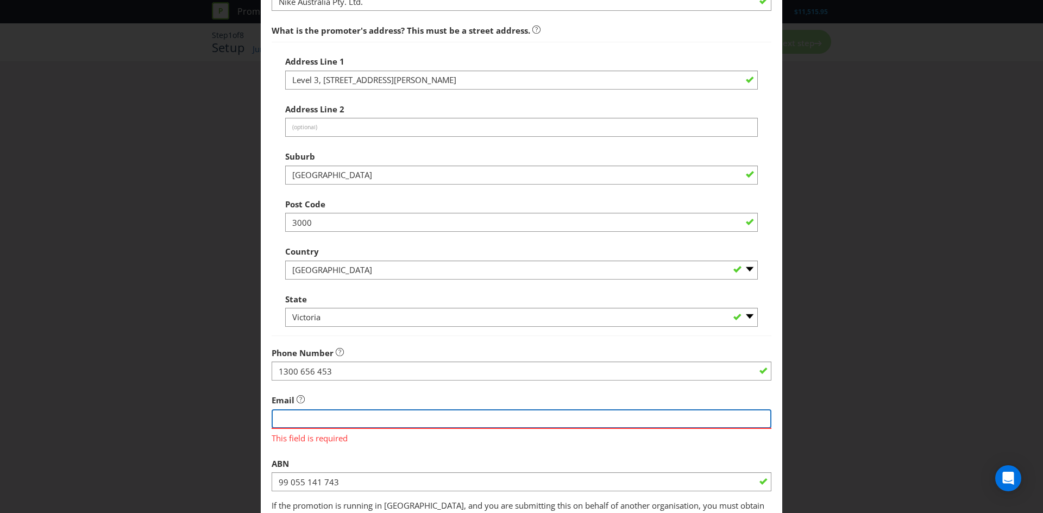
click at [302, 410] on input "string" at bounding box center [522, 418] width 500 height 19
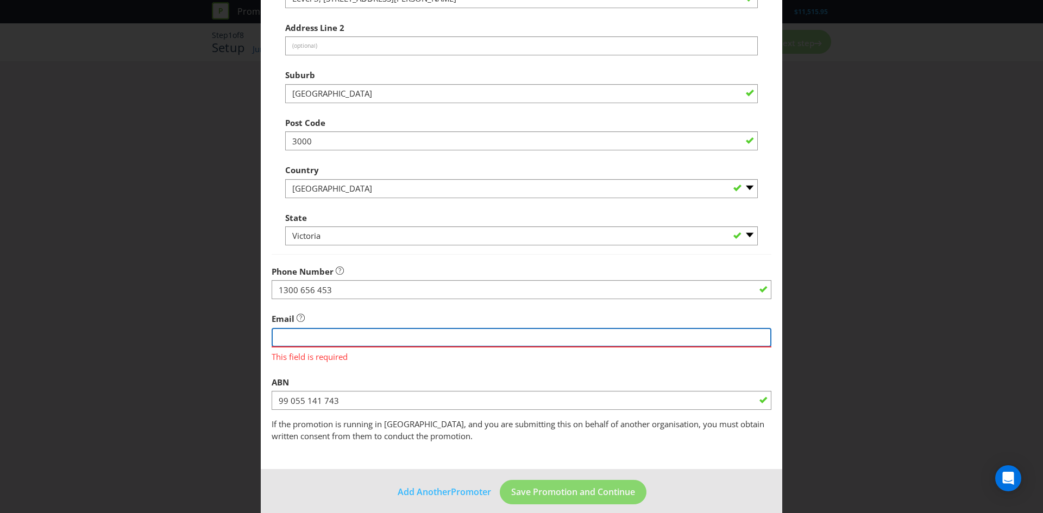
scroll to position [211, 0]
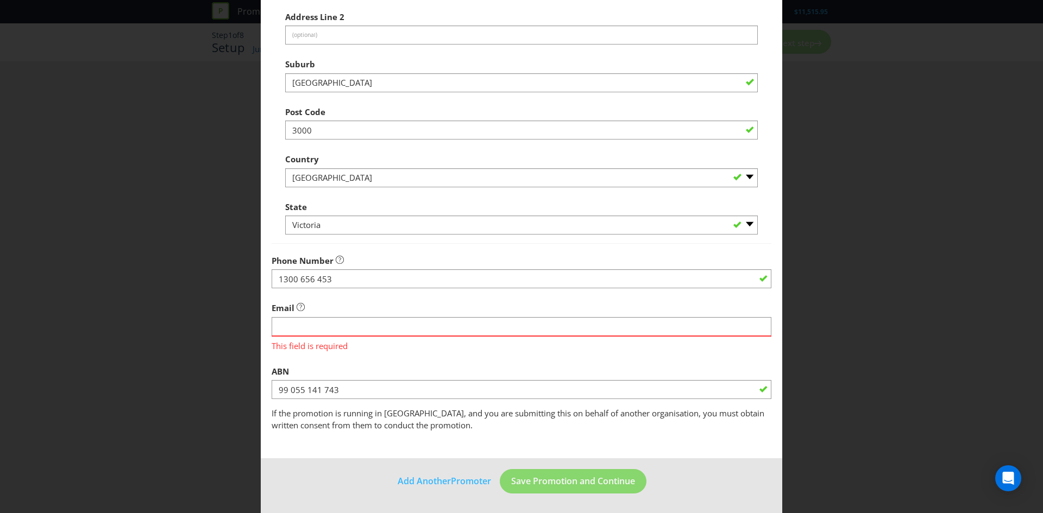
click at [941, 191] on div "Add Promoter Promoter Information Company Name Nike Australia Pty. Ltd. What is…" at bounding box center [521, 256] width 1043 height 513
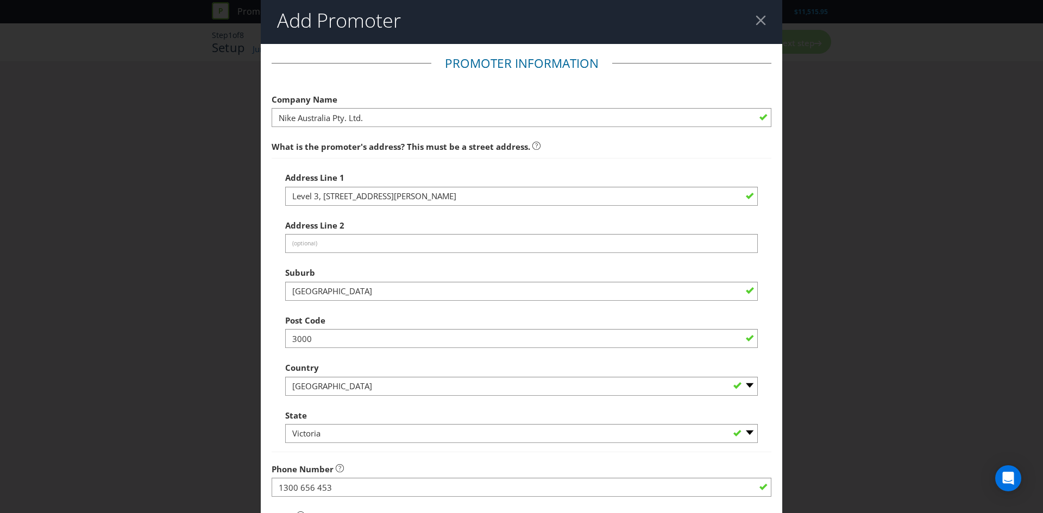
scroll to position [0, 0]
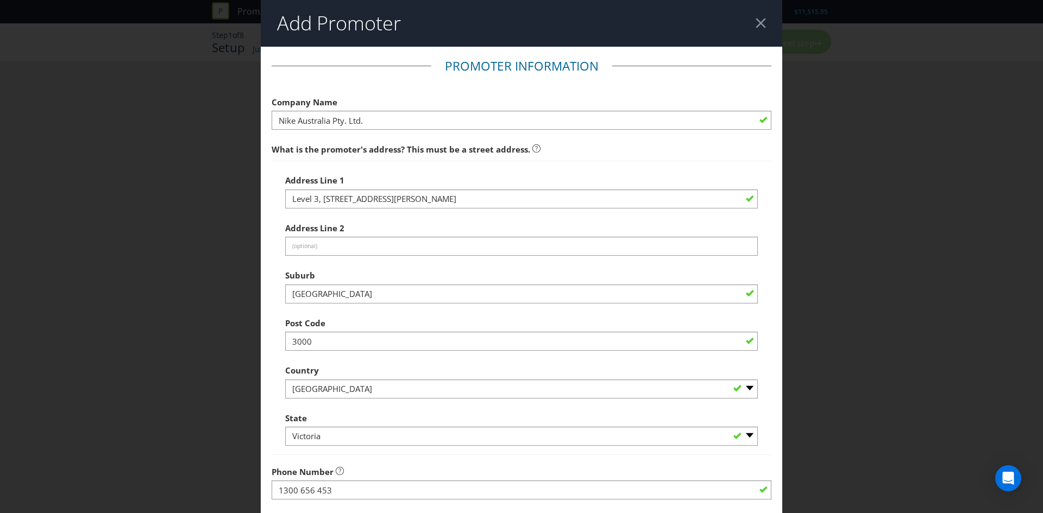
click at [758, 21] on div at bounding box center [760, 23] width 10 height 10
